Goal: Find specific page/section: Find specific page/section

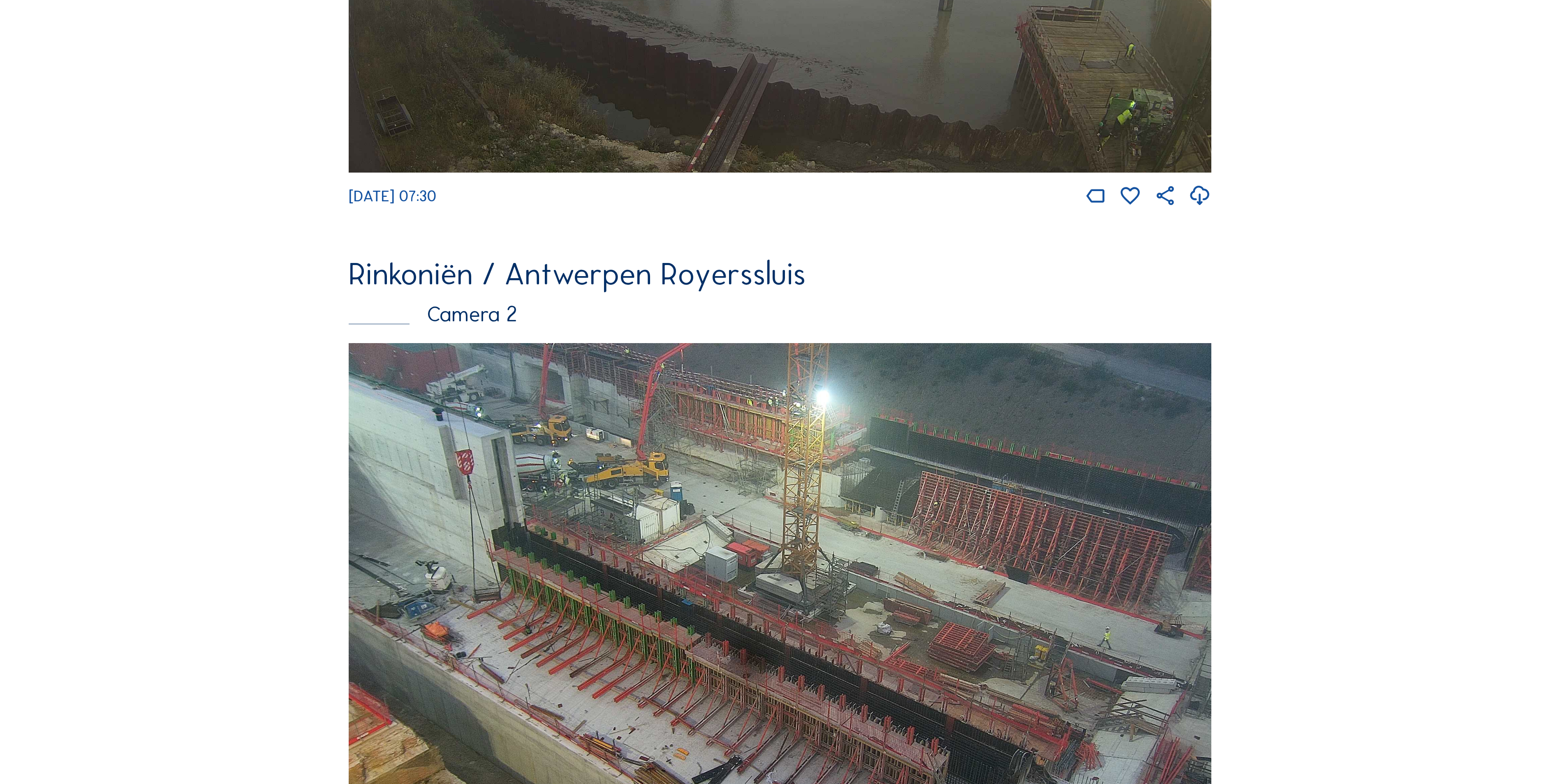
scroll to position [520, 0]
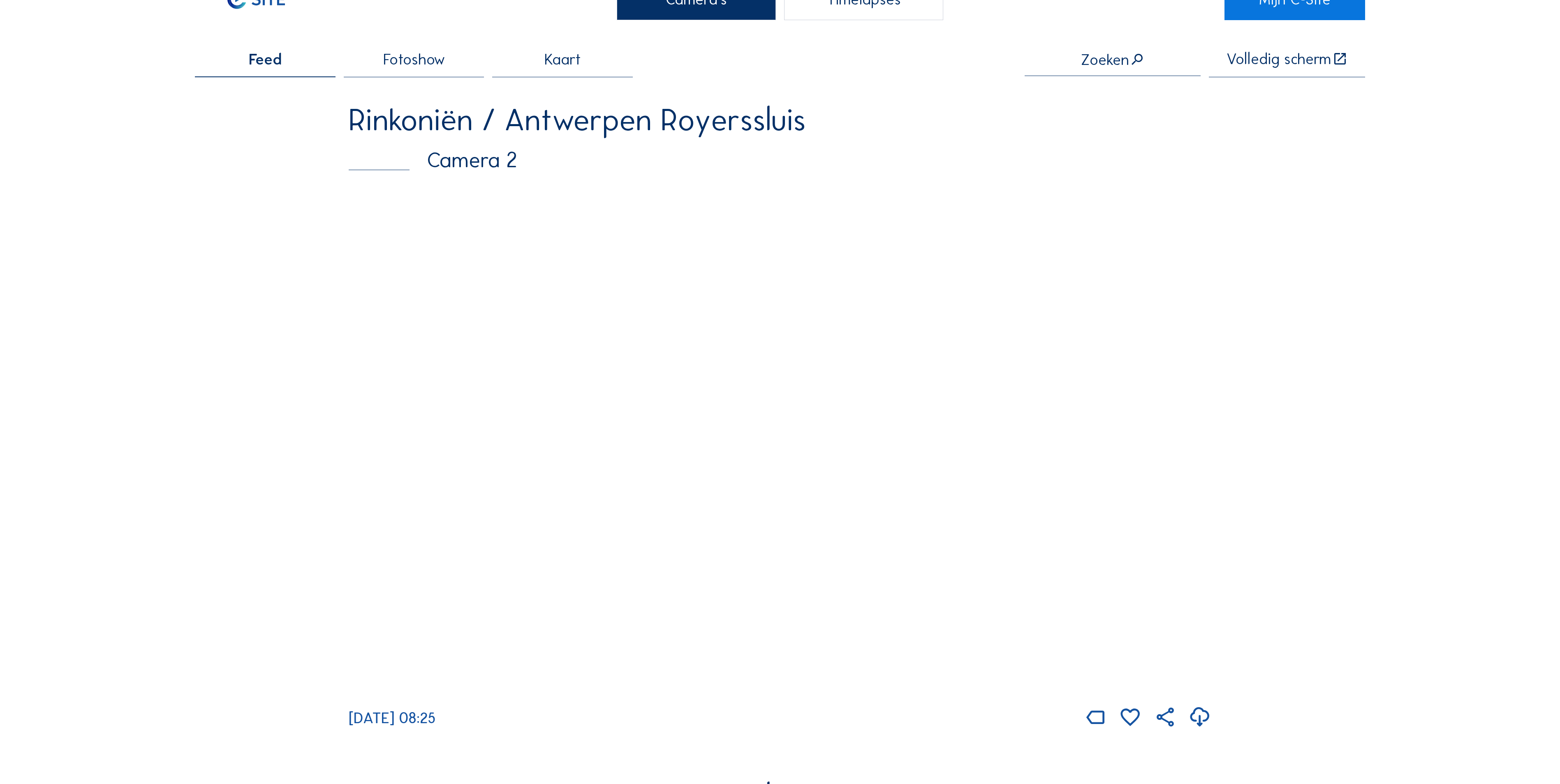
scroll to position [82, 0]
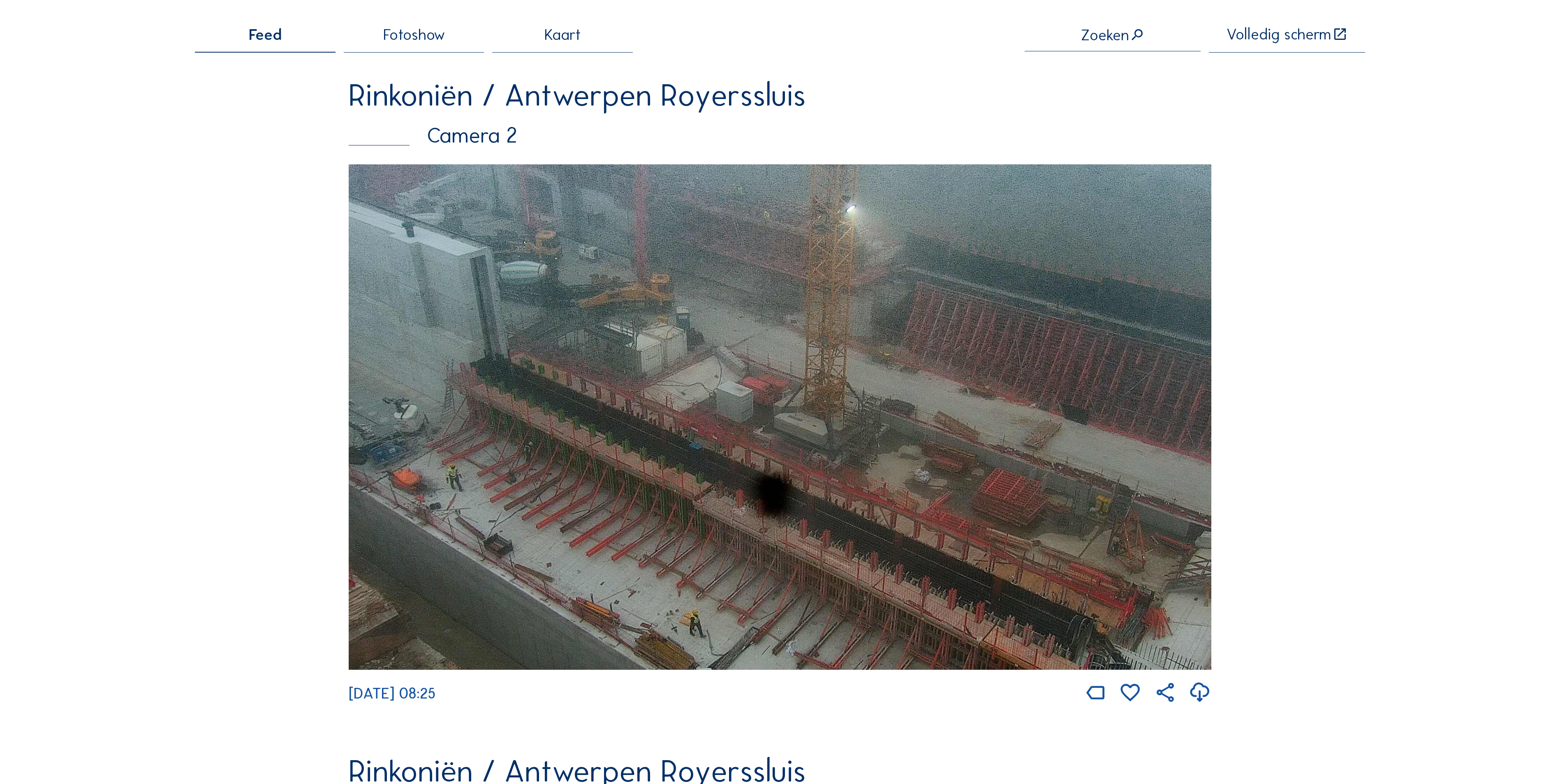
click at [582, 282] on img at bounding box center [779, 417] width 862 height 506
click at [450, 110] on div "Rinkoniën / Antwerpen Royerssluis" at bounding box center [779, 95] width 862 height 31
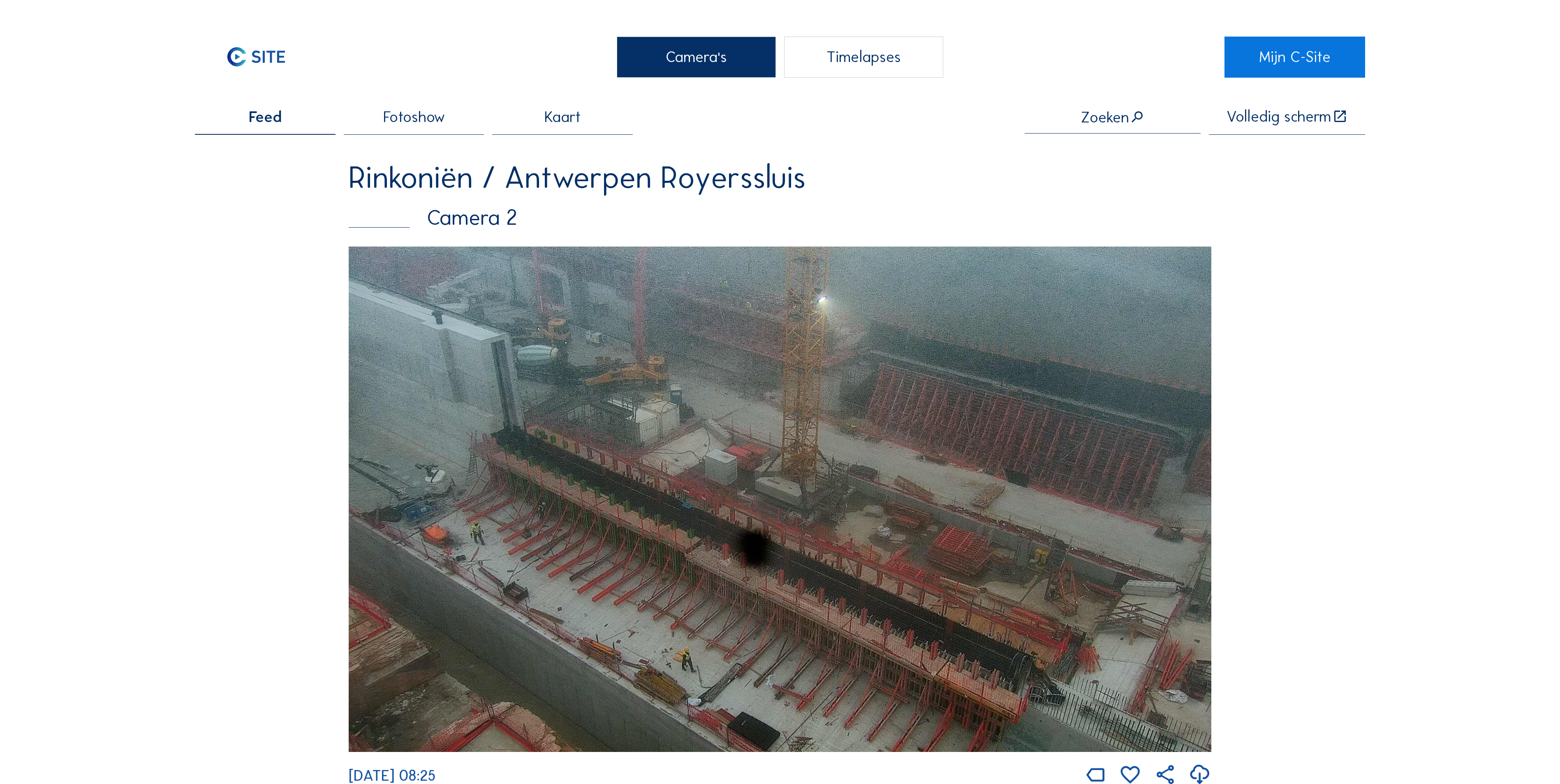
click at [813, 385] on img at bounding box center [779, 499] width 862 height 506
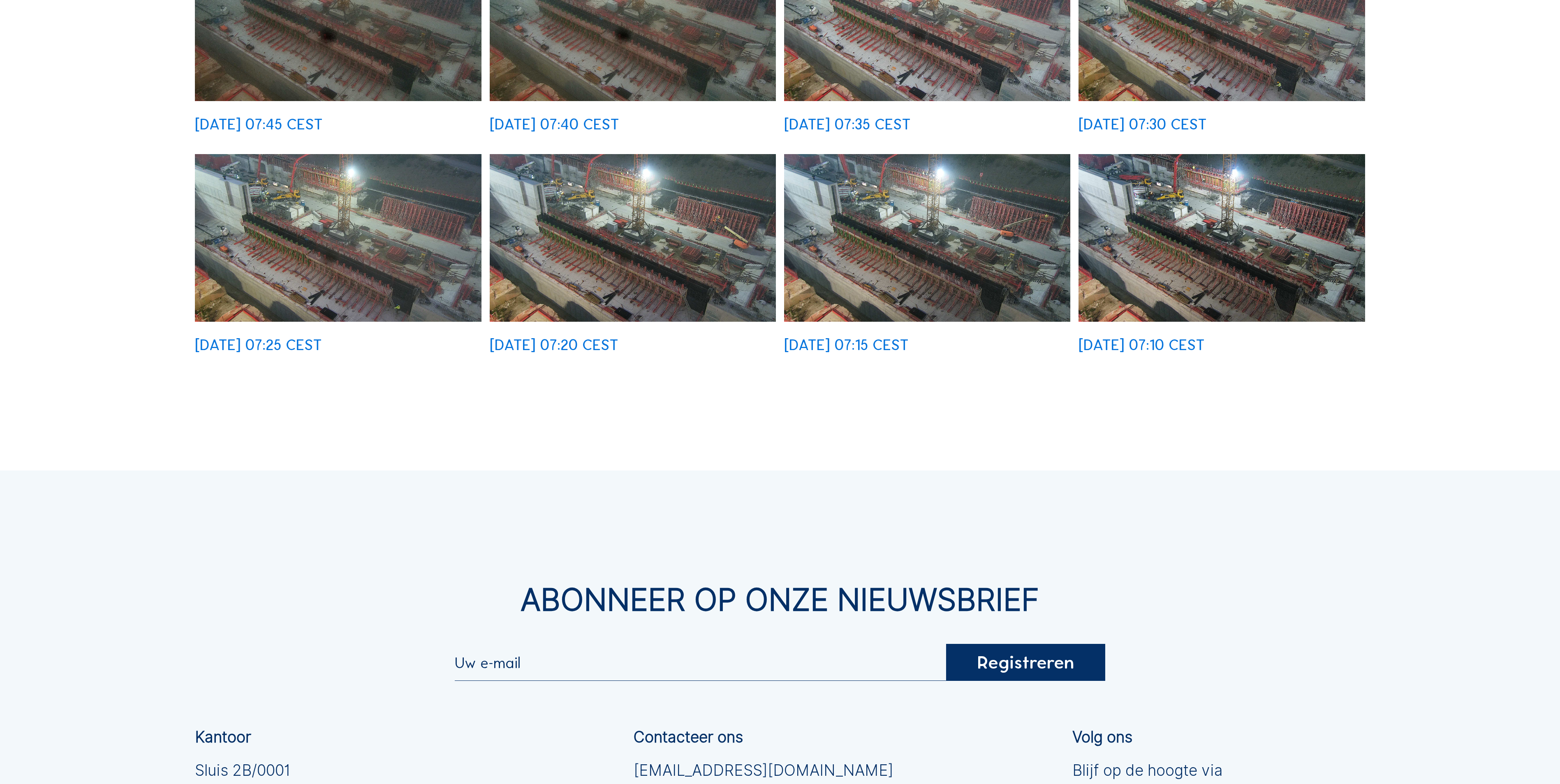
scroll to position [822, 0]
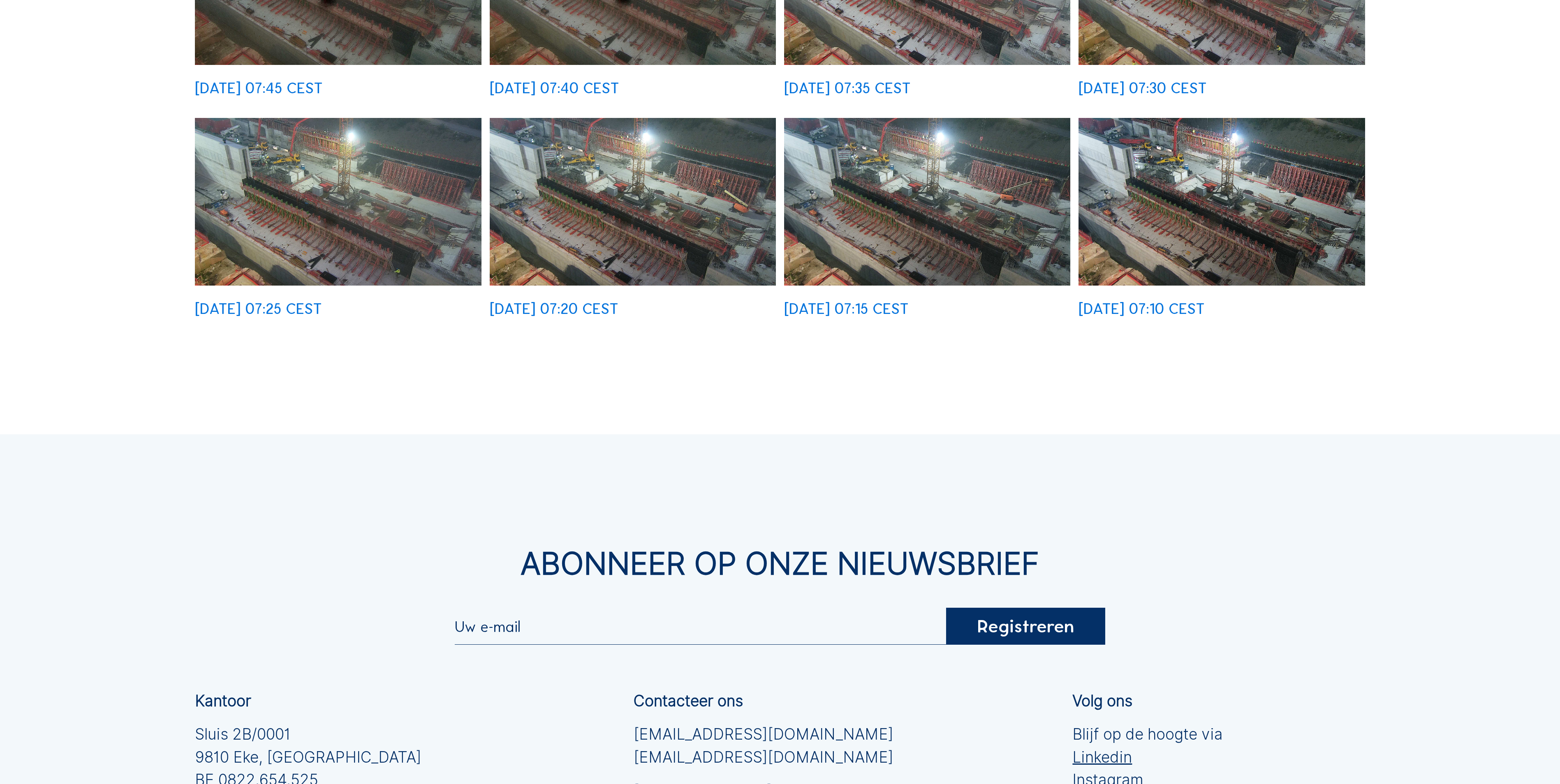
click at [1295, 161] on img at bounding box center [1222, 201] width 287 height 168
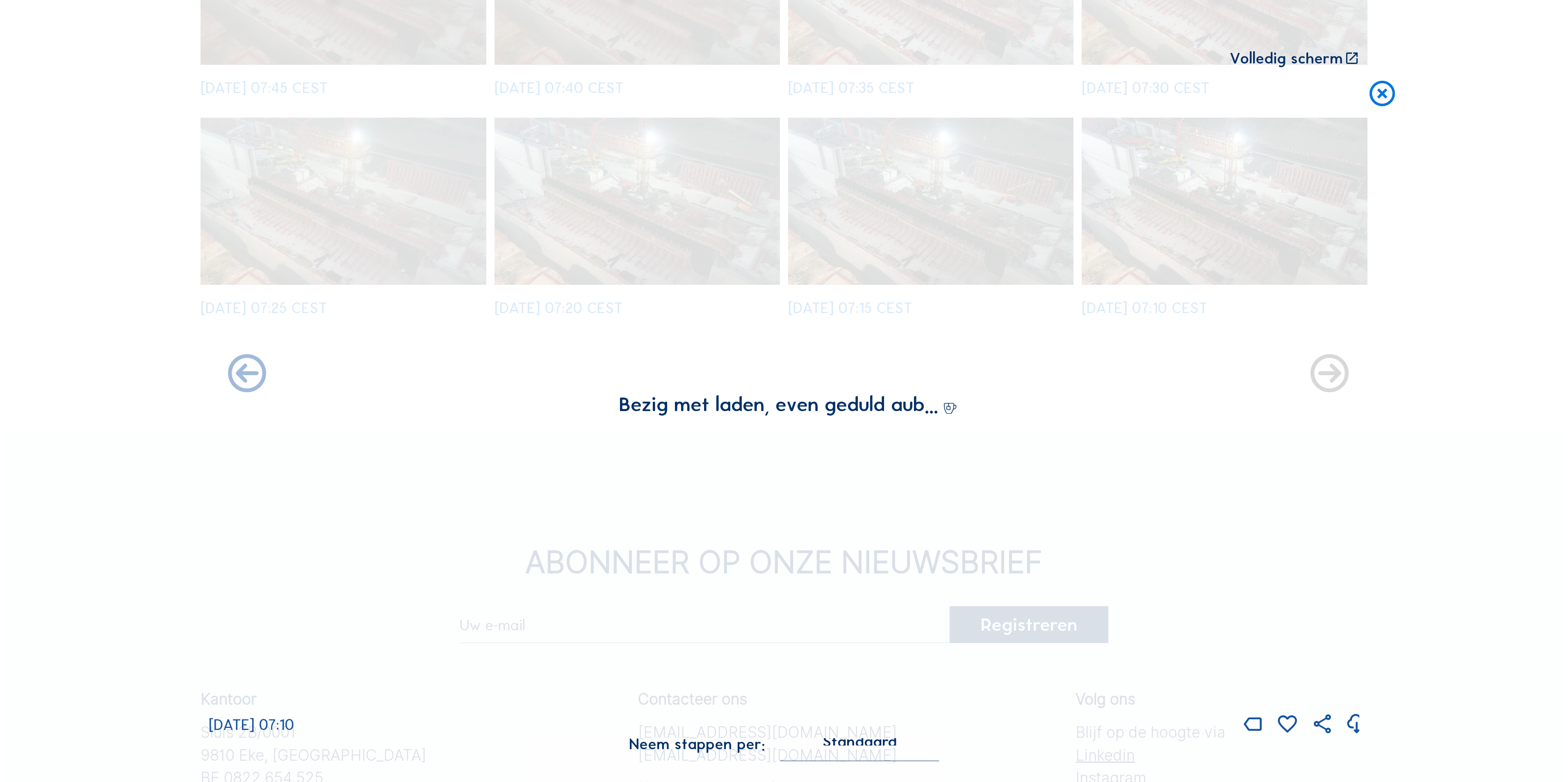
scroll to position [824, 0]
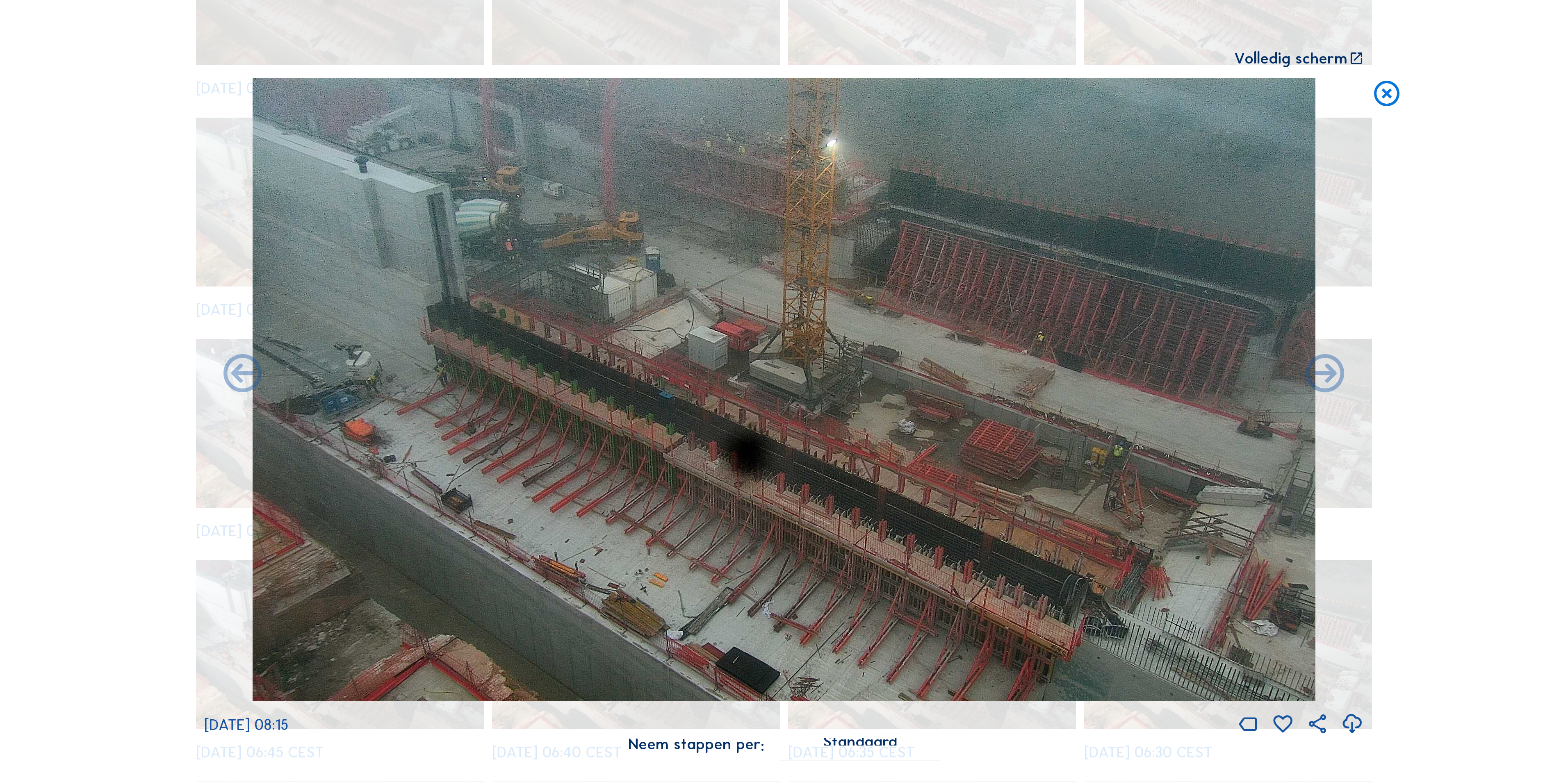
click at [1379, 97] on icon at bounding box center [1387, 94] width 30 height 32
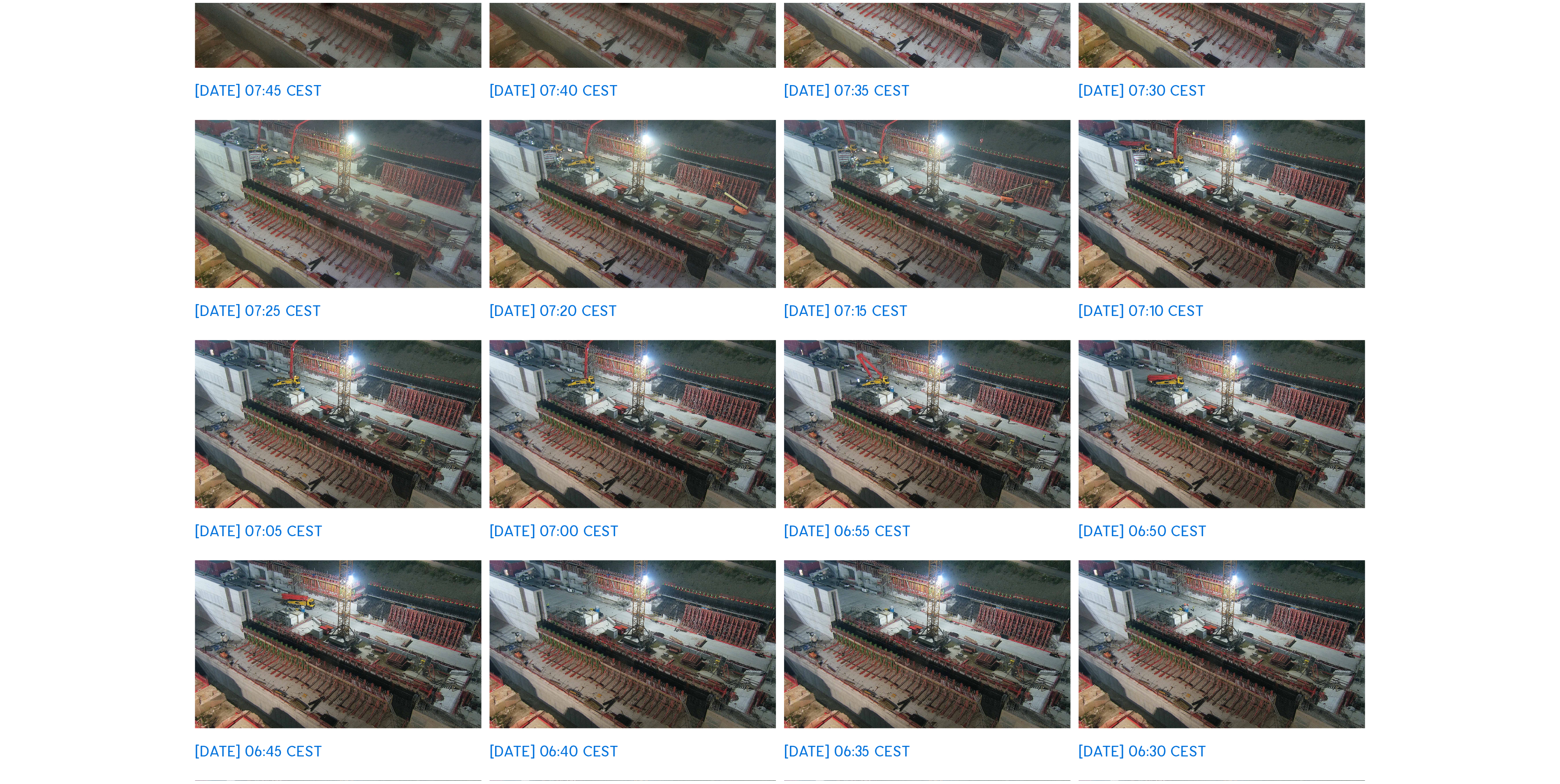
scroll to position [822, 0]
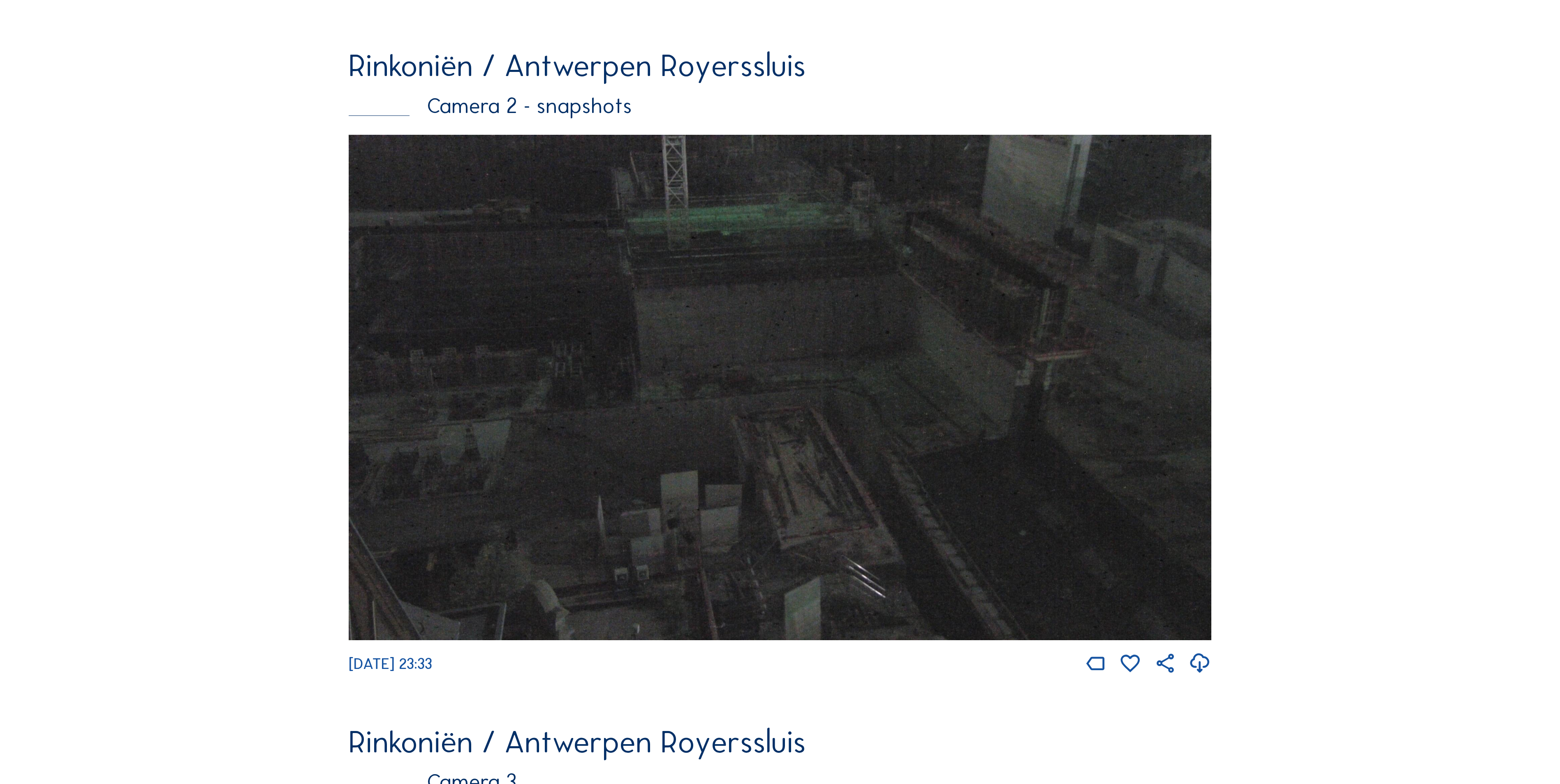
scroll to position [1843, 0]
